Goal: Answer question/provide support

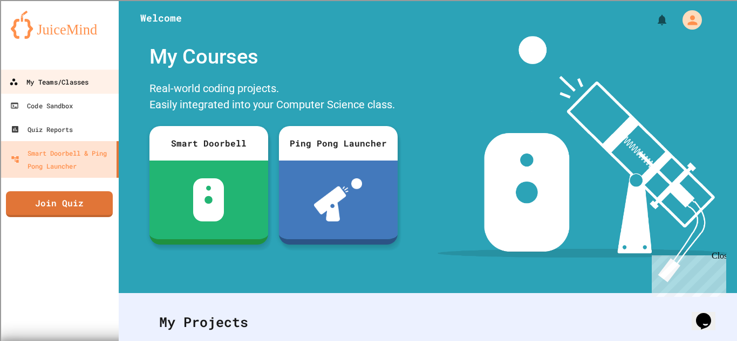
click at [83, 80] on div "My Teams/Classes" at bounding box center [48, 82] width 79 height 13
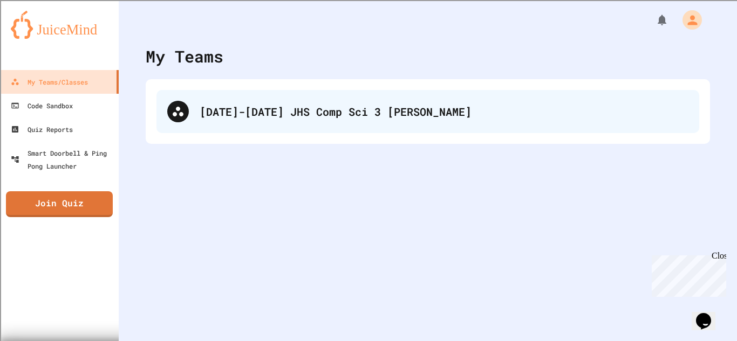
click at [278, 102] on div "[DATE]-[DATE] JHS Comp Sci 3 [PERSON_NAME]" at bounding box center [427, 111] width 543 height 43
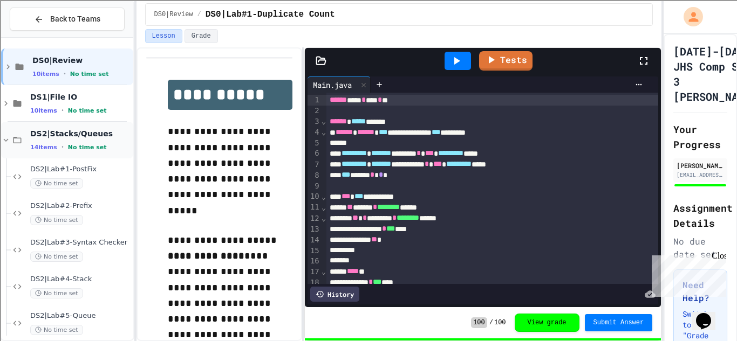
click at [5, 140] on icon at bounding box center [6, 140] width 5 height 3
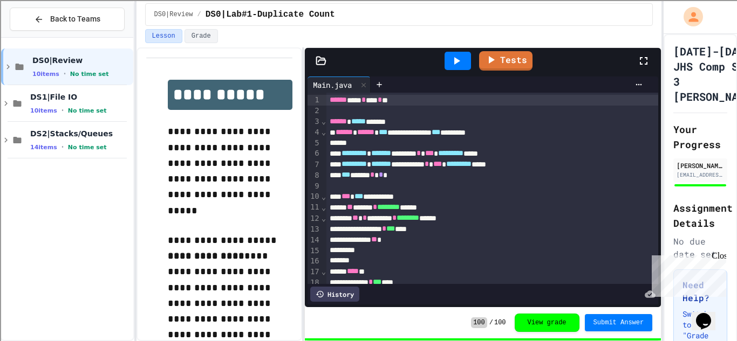
click at [5, 140] on icon at bounding box center [6, 140] width 10 height 10
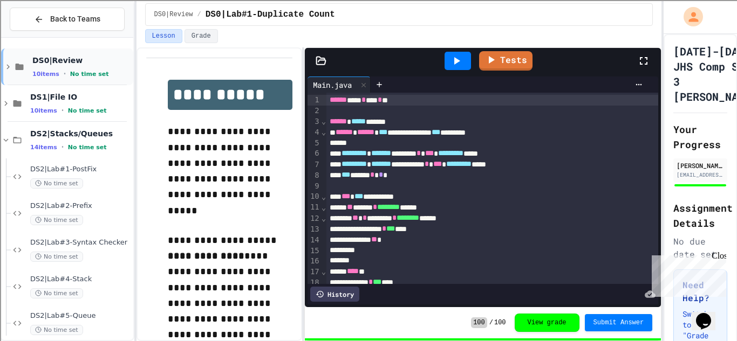
click at [5, 71] on icon at bounding box center [8, 67] width 10 height 10
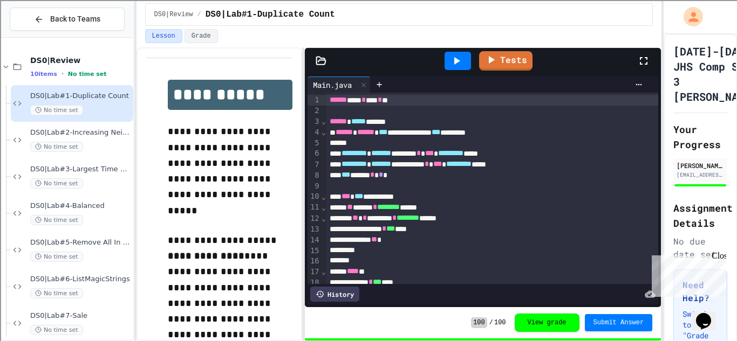
click at [5, 71] on icon at bounding box center [6, 67] width 10 height 10
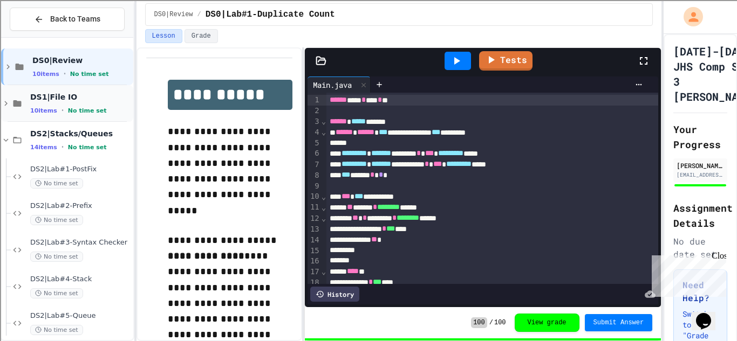
click at [6, 99] on icon at bounding box center [6, 104] width 10 height 10
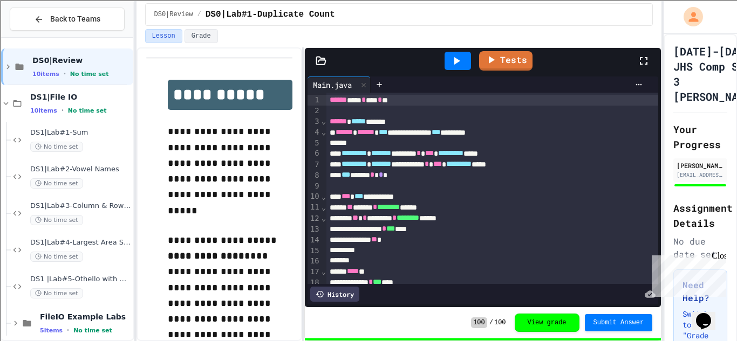
click at [6, 99] on icon at bounding box center [6, 104] width 10 height 10
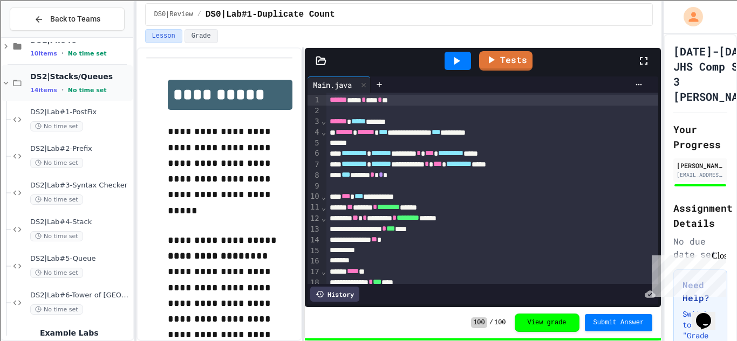
scroll to position [86, 0]
